Goal: Information Seeking & Learning: Learn about a topic

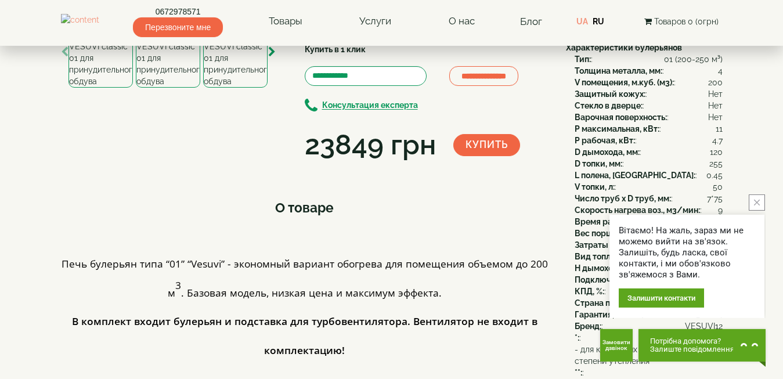
scroll to position [105, 0]
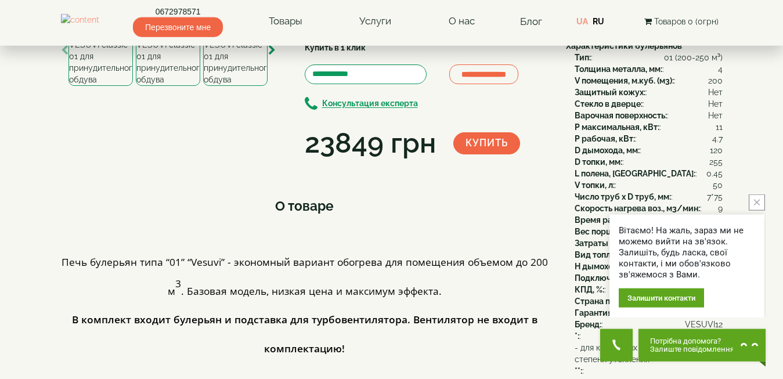
click at [754, 200] on icon "close button" at bounding box center [757, 203] width 6 height 6
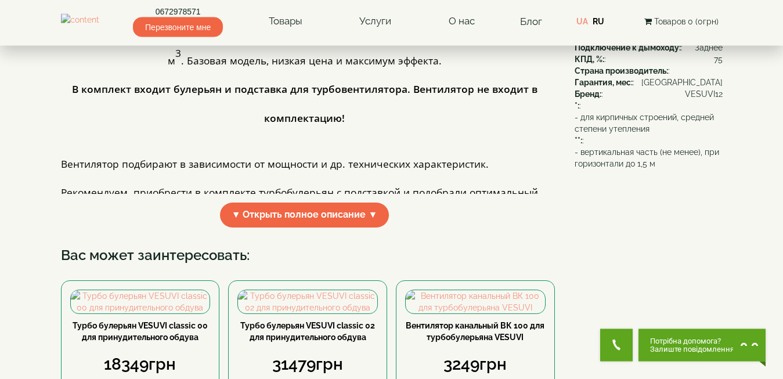
scroll to position [336, 0]
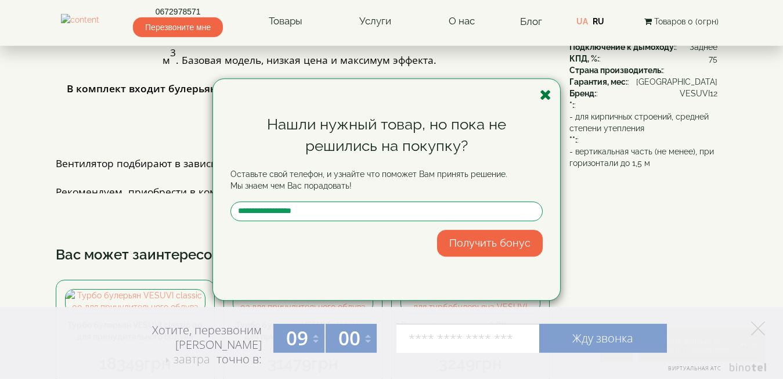
click at [547, 100] on icon "button" at bounding box center [546, 95] width 12 height 15
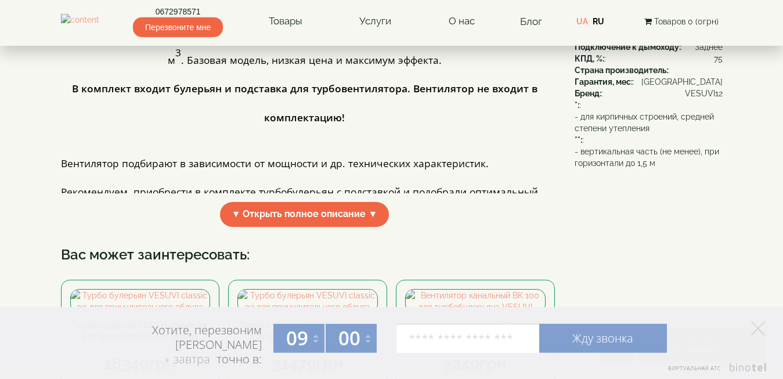
scroll to position [0, 0]
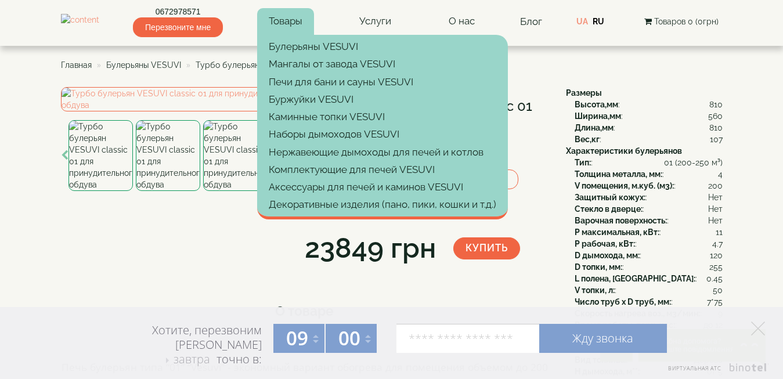
click at [314, 18] on link "Товары" at bounding box center [285, 21] width 57 height 27
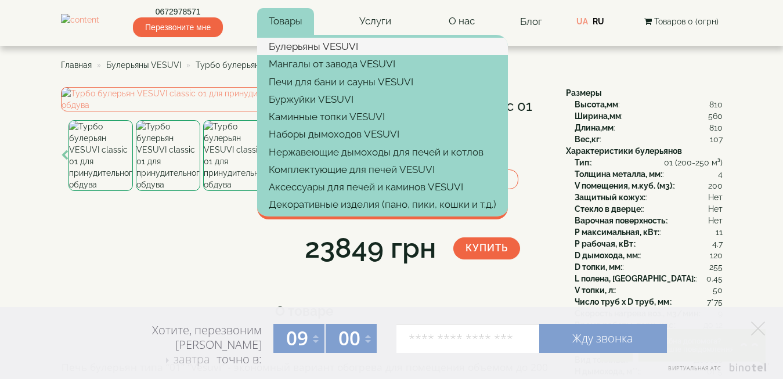
click at [340, 48] on link "Булерьяны VESUVI" at bounding box center [382, 46] width 251 height 17
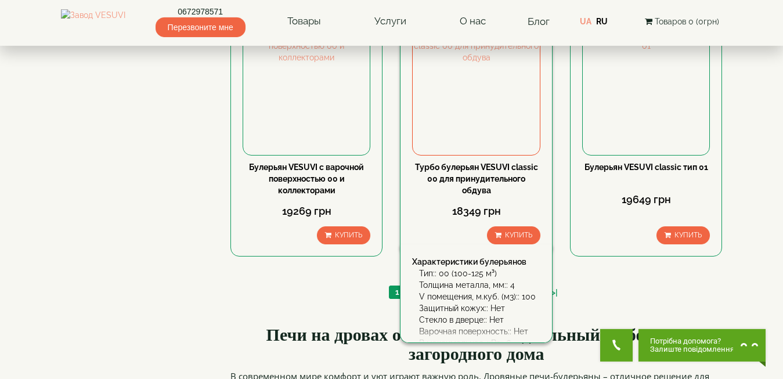
scroll to position [1372, 0]
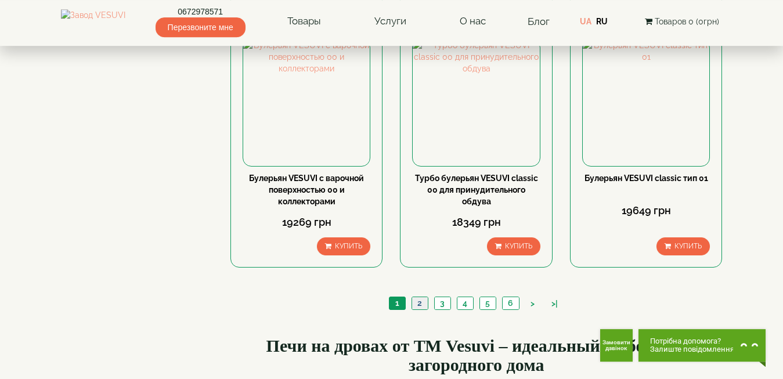
click at [423, 297] on link "2" at bounding box center [420, 303] width 16 height 12
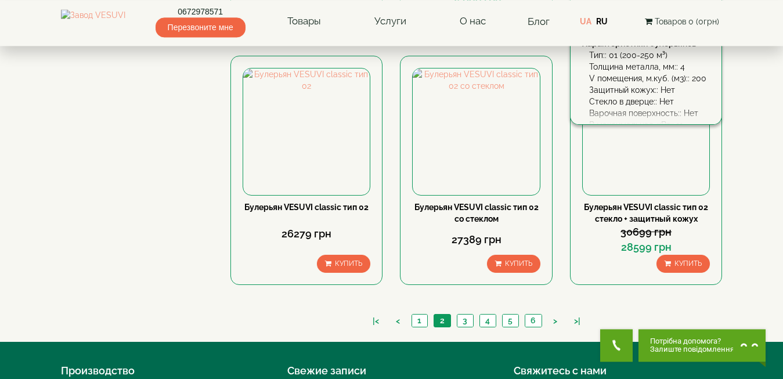
scroll to position [1332, 0]
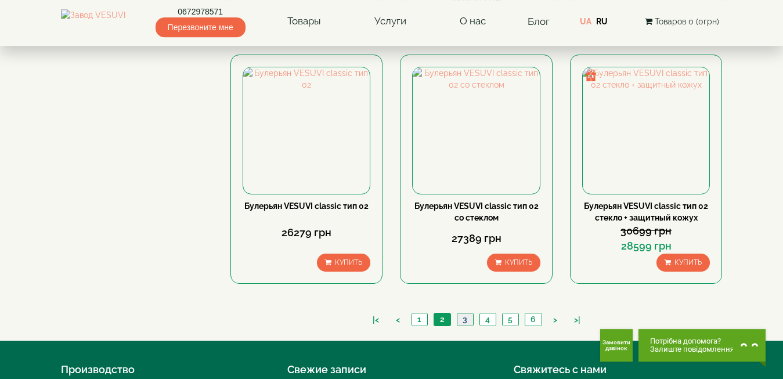
click at [466, 314] on link "3" at bounding box center [465, 320] width 16 height 12
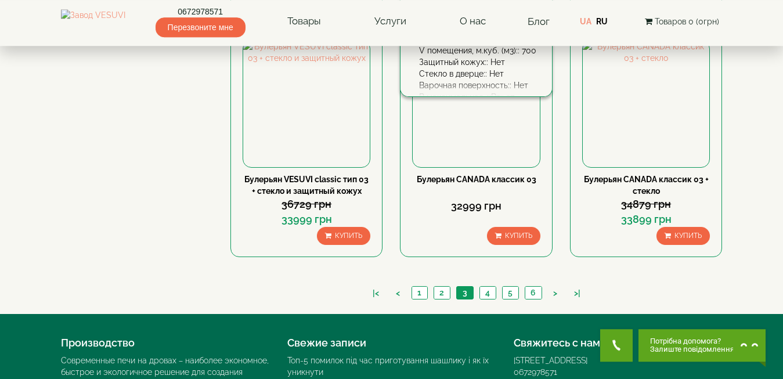
scroll to position [1371, 0]
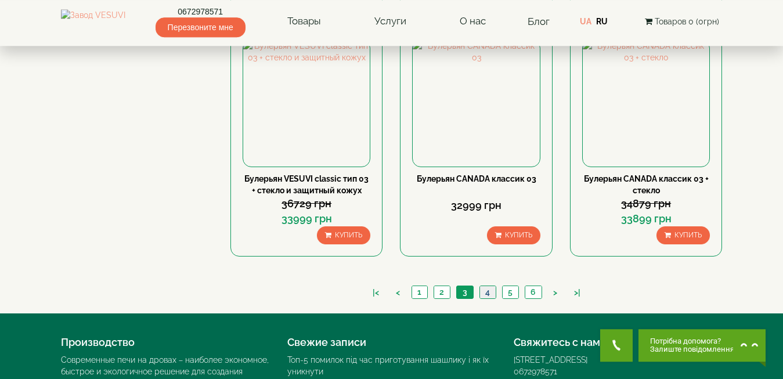
click at [488, 286] on link "4" at bounding box center [488, 292] width 16 height 12
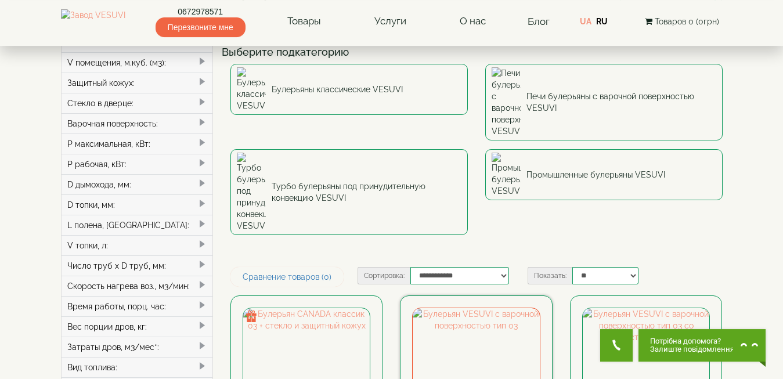
scroll to position [77, 0]
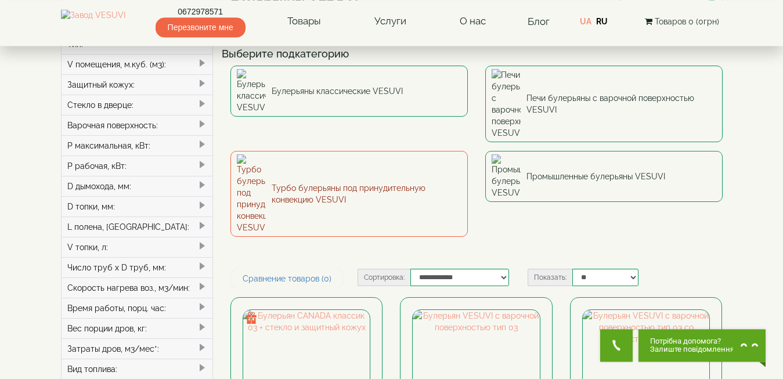
click at [402, 151] on link "Турбо булерьяны под принудительную конвекцию VESUVI" at bounding box center [349, 194] width 237 height 86
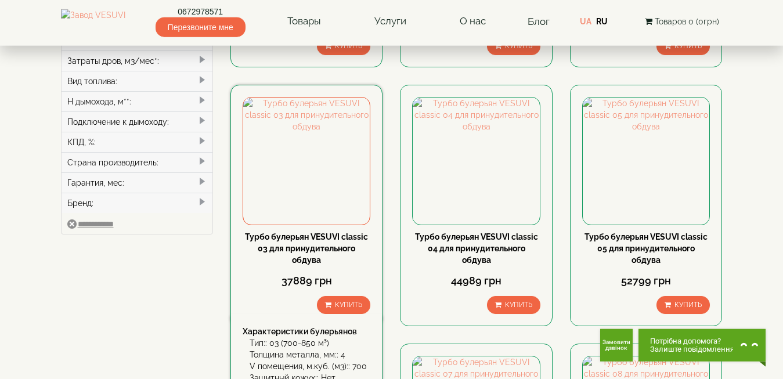
scroll to position [367, 0]
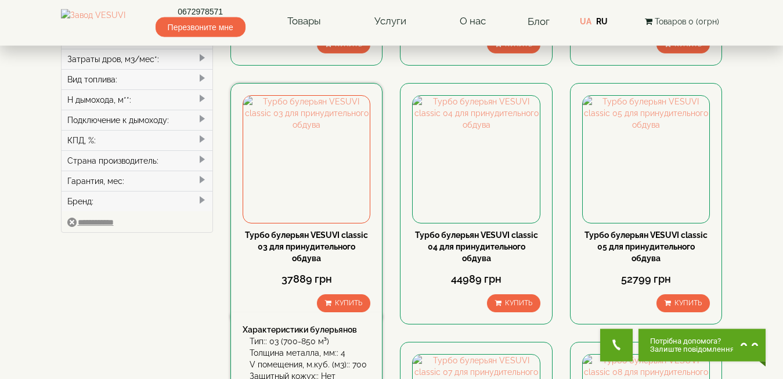
click at [302, 236] on link "Турбо булерьян VESUVI classic 03 для принудительного обдува" at bounding box center [306, 247] width 123 height 33
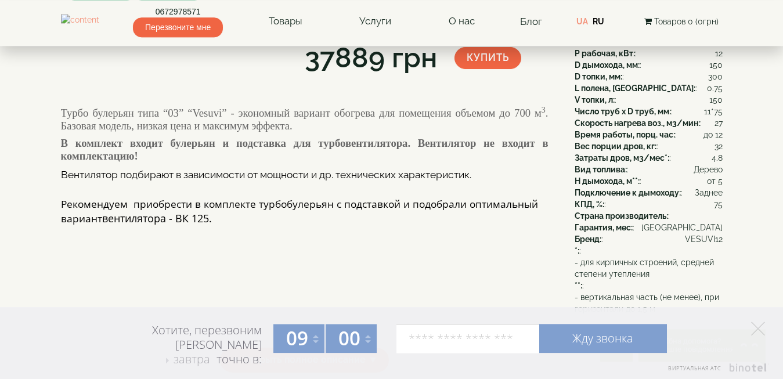
scroll to position [192, 0]
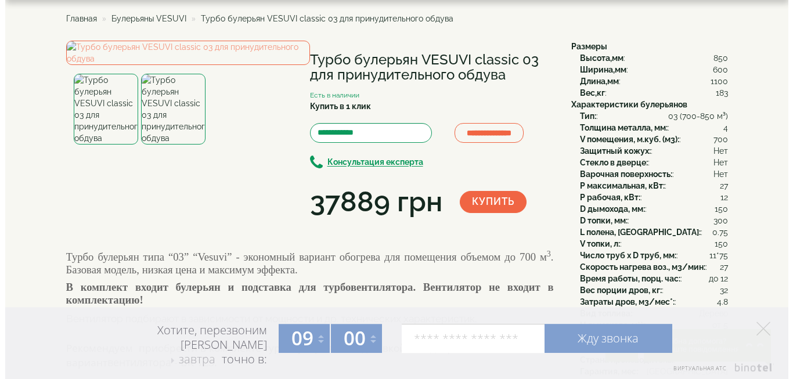
scroll to position [46, 0]
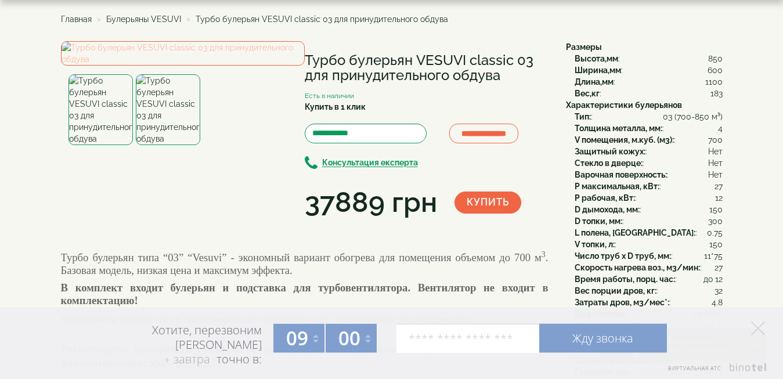
click at [192, 66] on img at bounding box center [183, 53] width 244 height 24
